Goal: Register for event/course

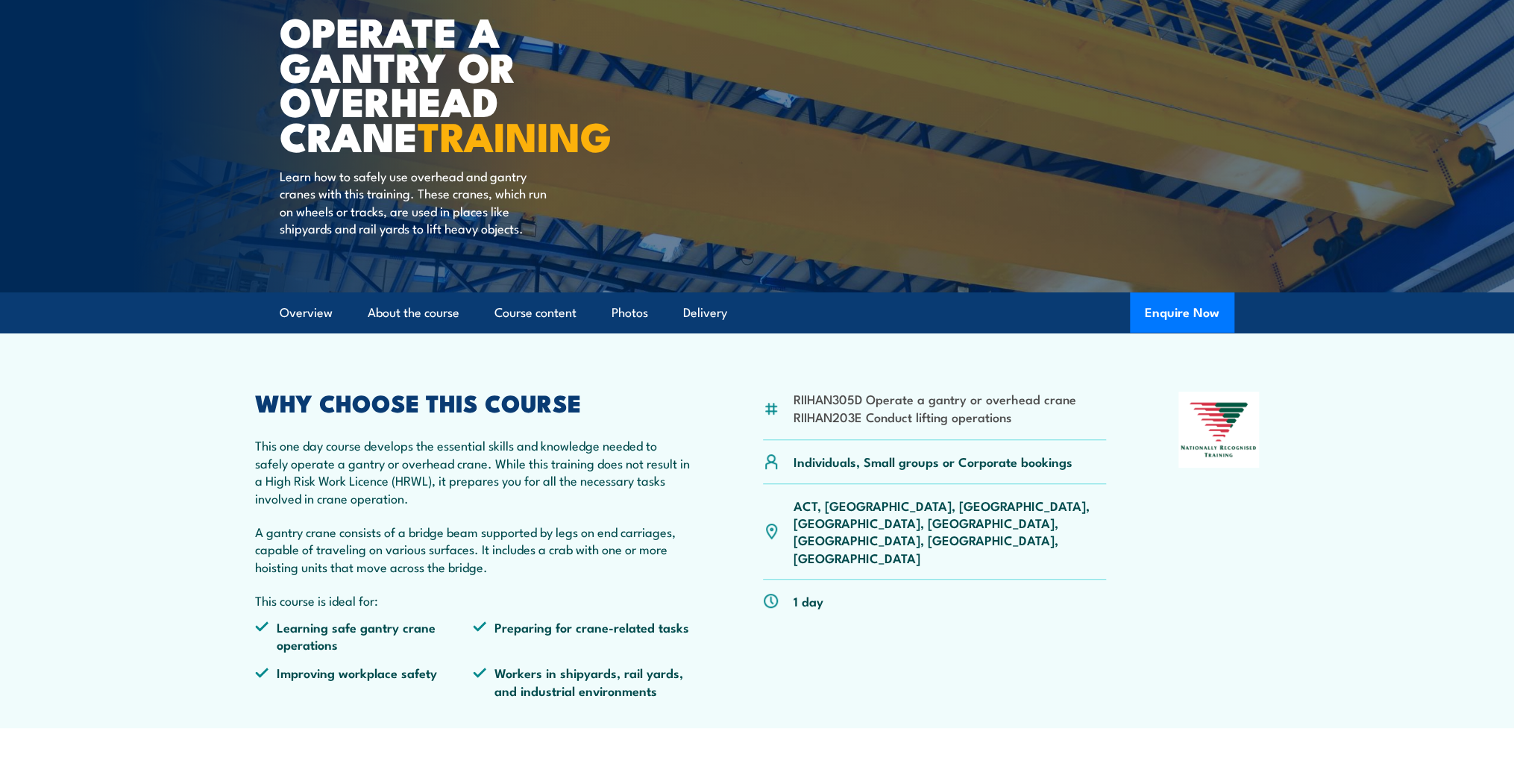
scroll to position [179, 0]
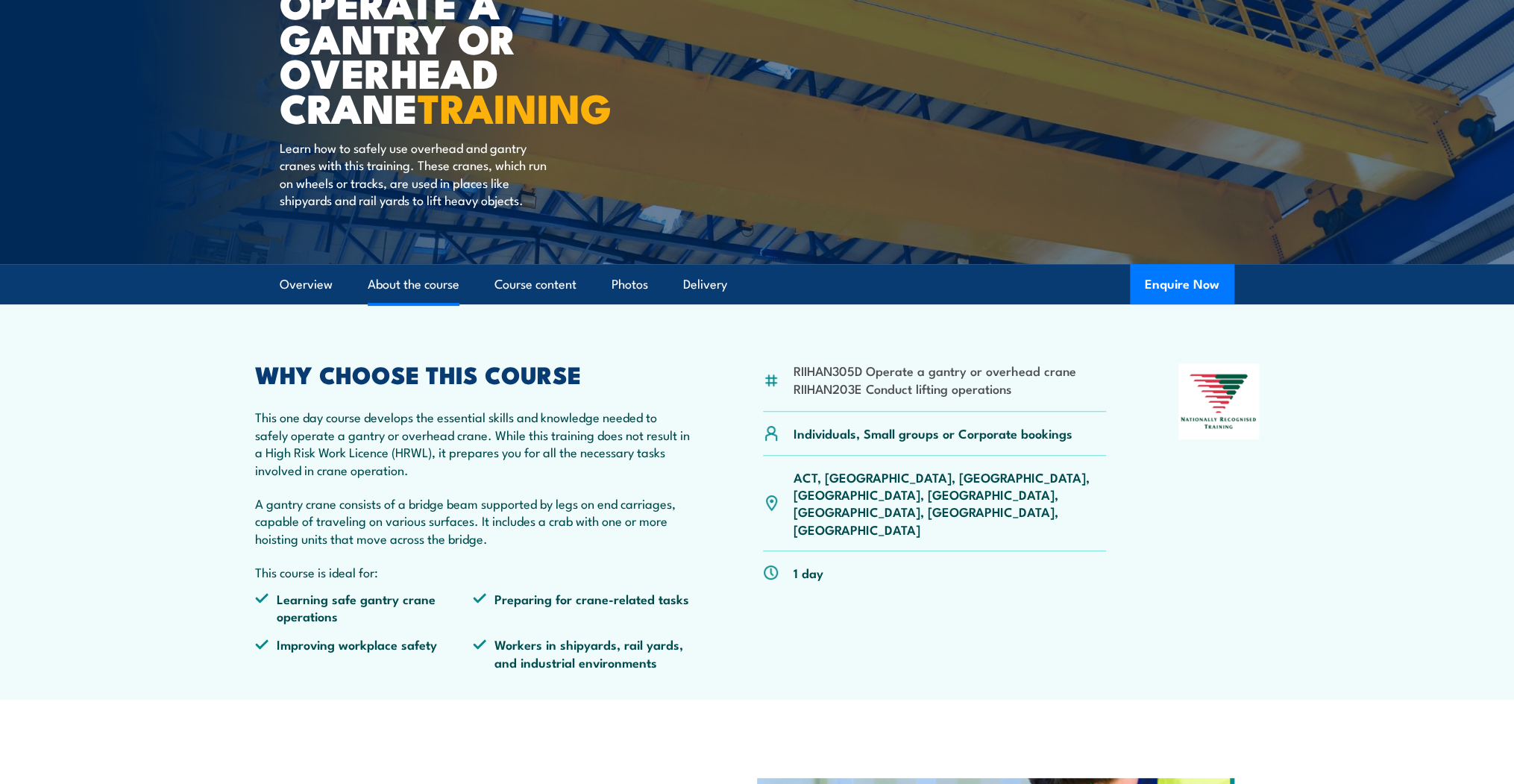
click at [406, 280] on link "About the course" at bounding box center [413, 284] width 92 height 39
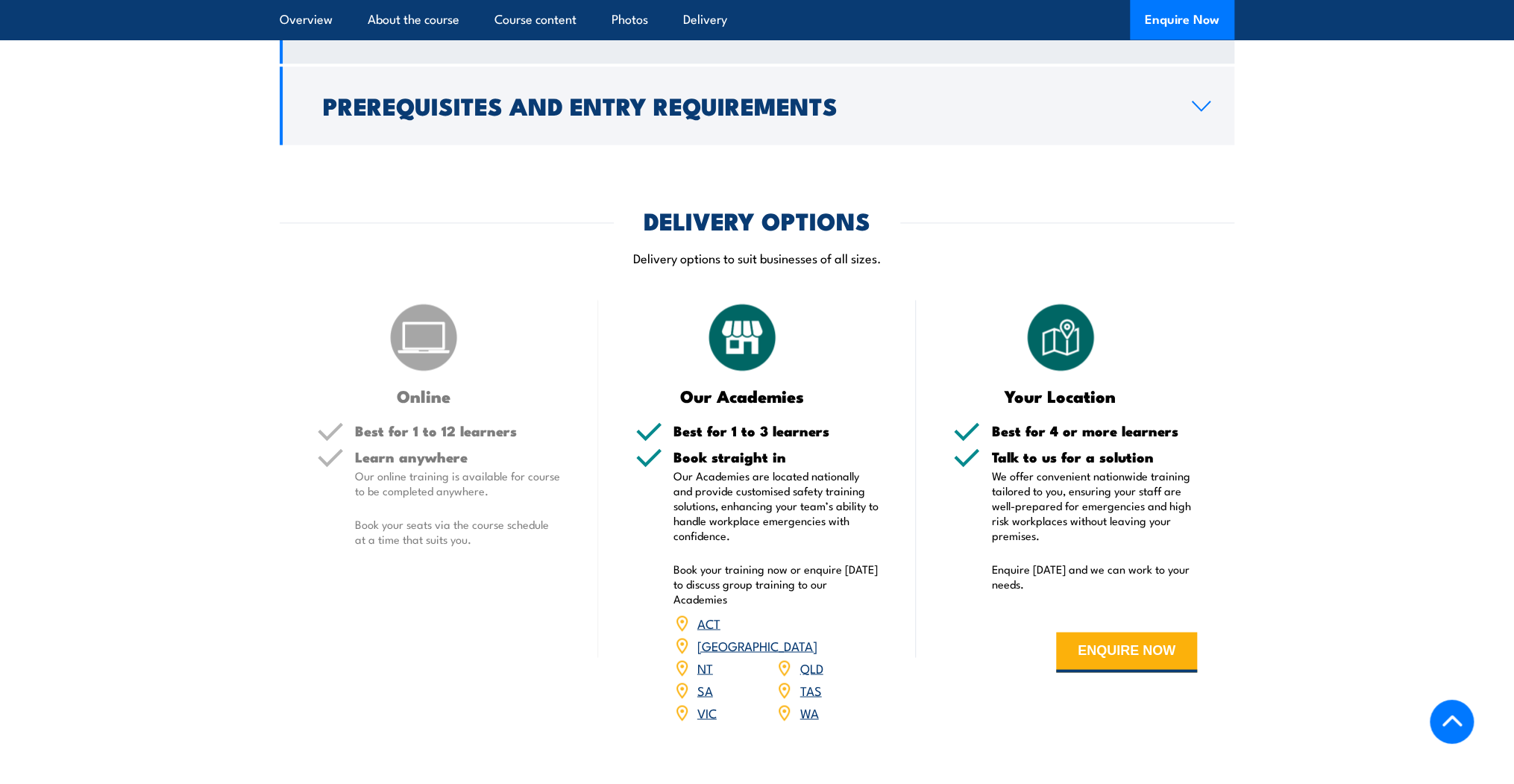
scroll to position [1507, 0]
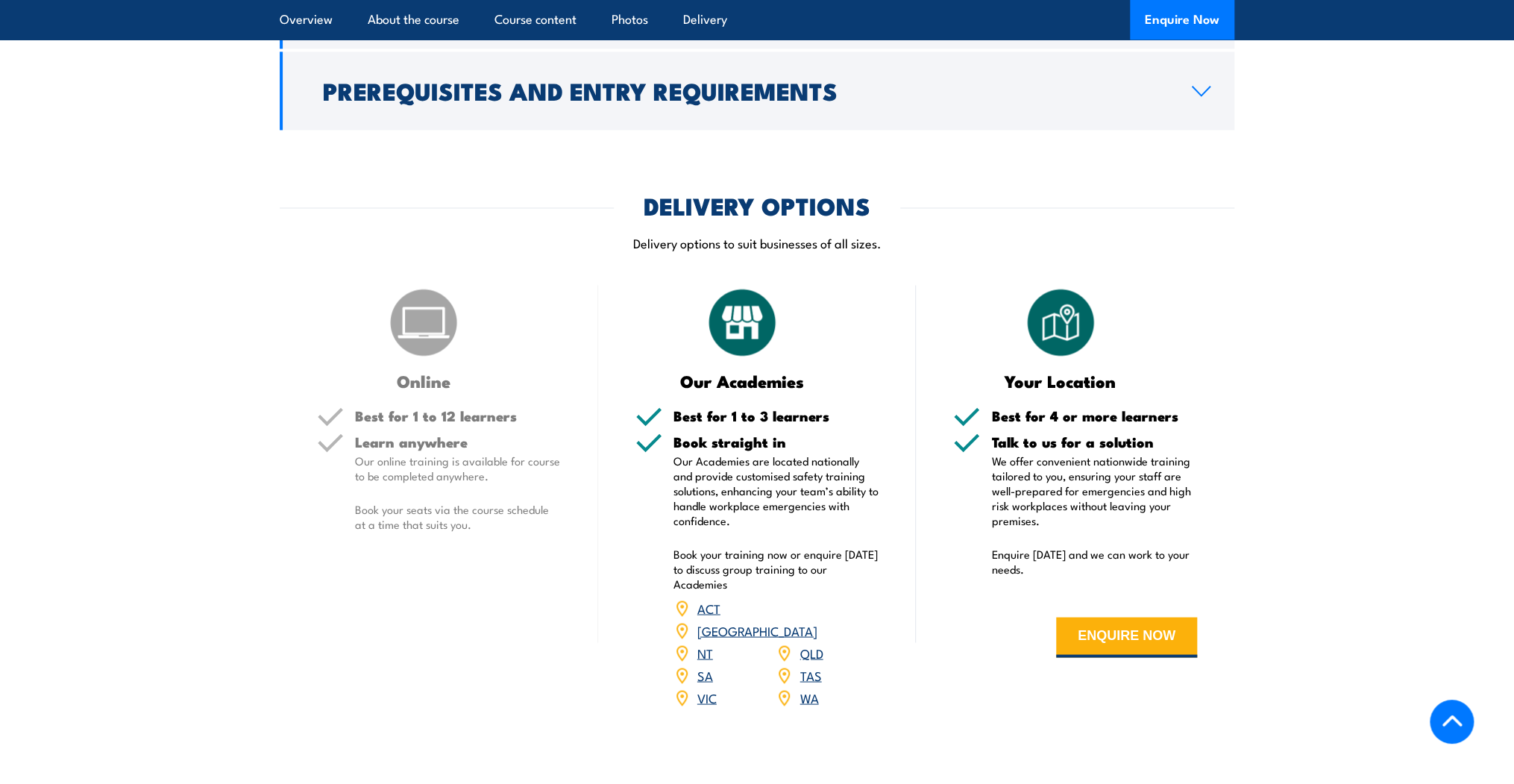
click at [803, 687] on link "WA" at bounding box center [809, 696] width 19 height 18
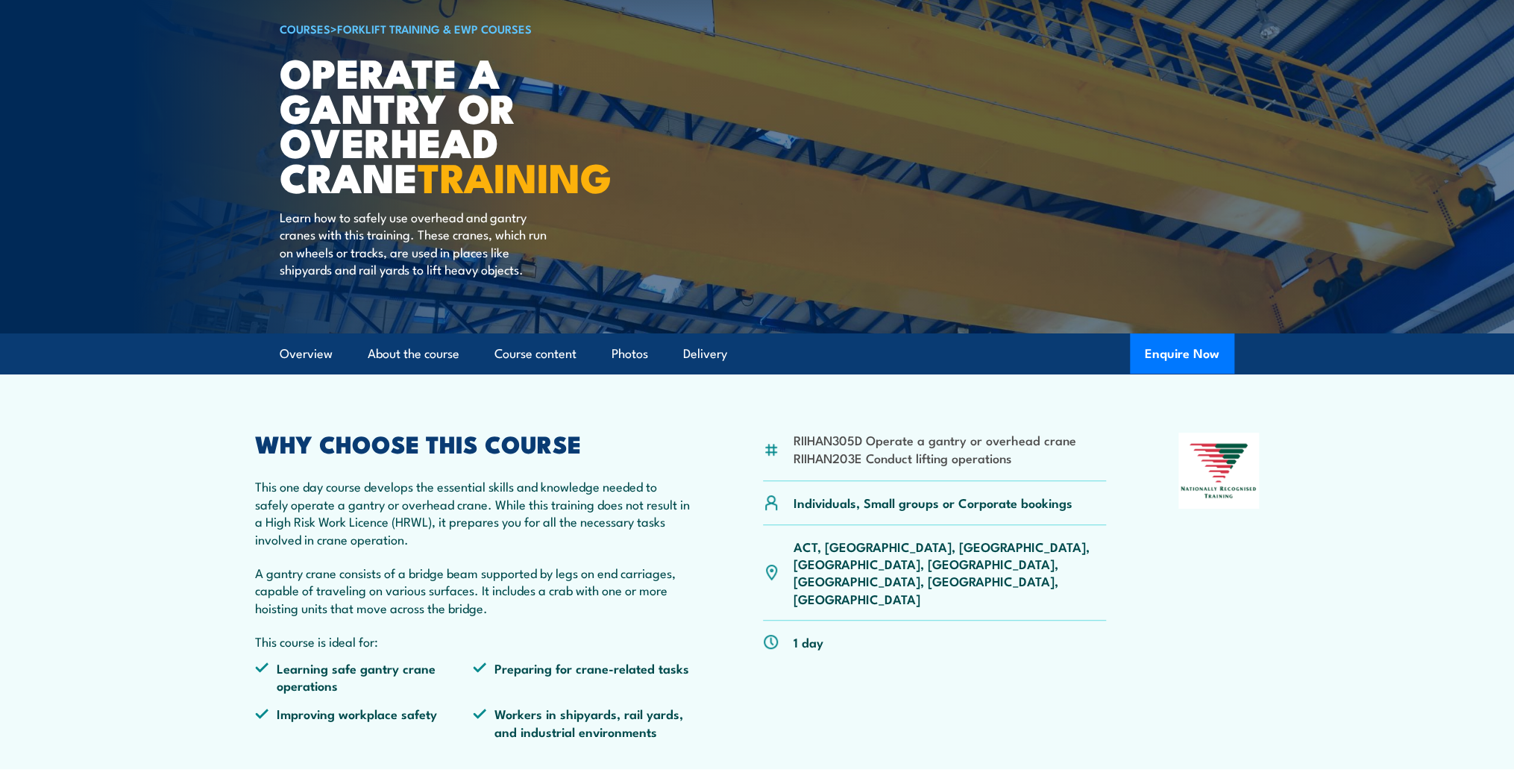
scroll to position [119, 0]
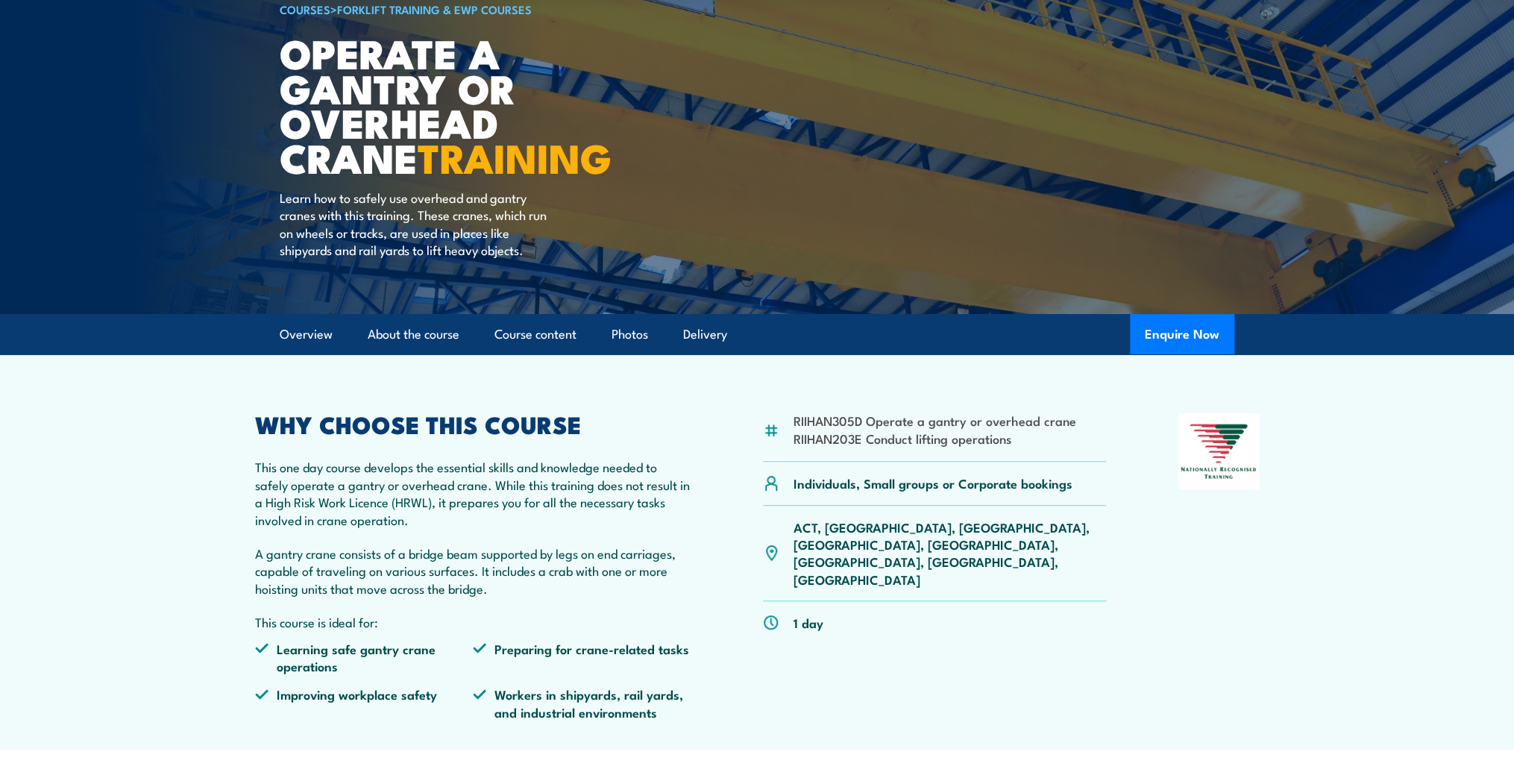
scroll to position [179, 0]
